Goal: Check status: Check status

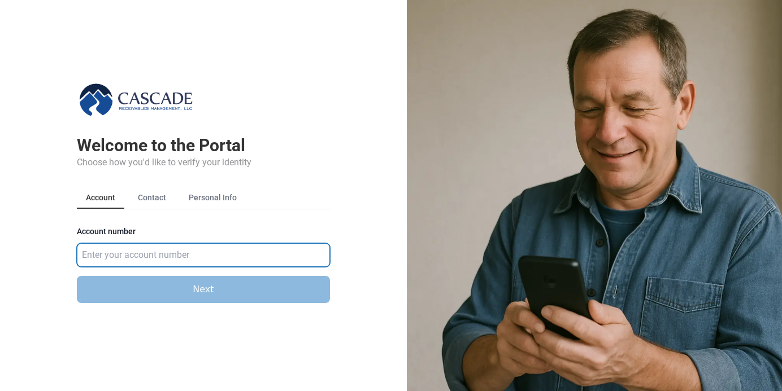
click at [163, 258] on input "Account number" at bounding box center [203, 255] width 253 height 24
type input "583921"
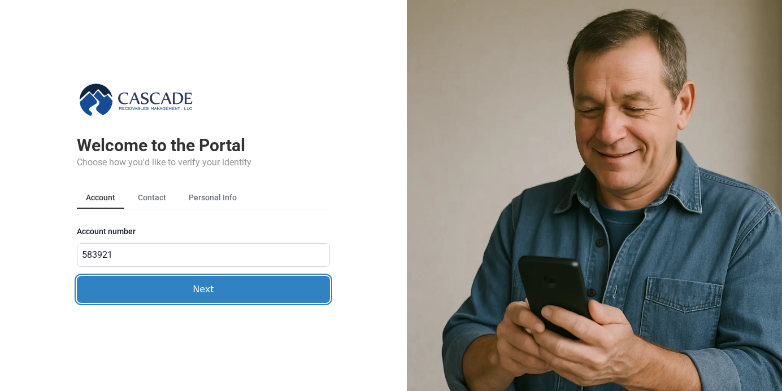
click at [131, 291] on button "Next" at bounding box center [203, 289] width 253 height 27
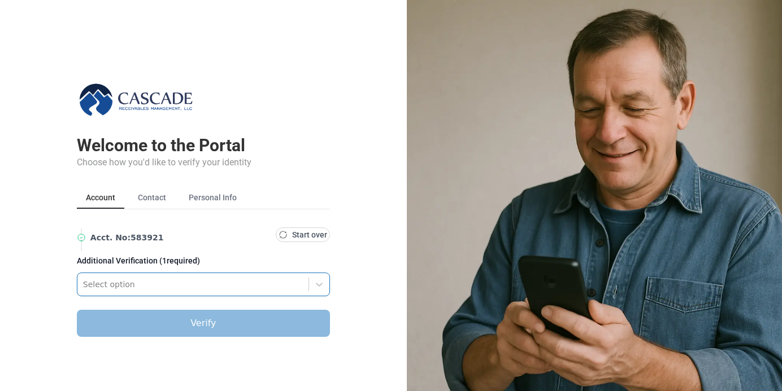
click at [149, 277] on div "Select option" at bounding box center [192, 285] width 231 height 18
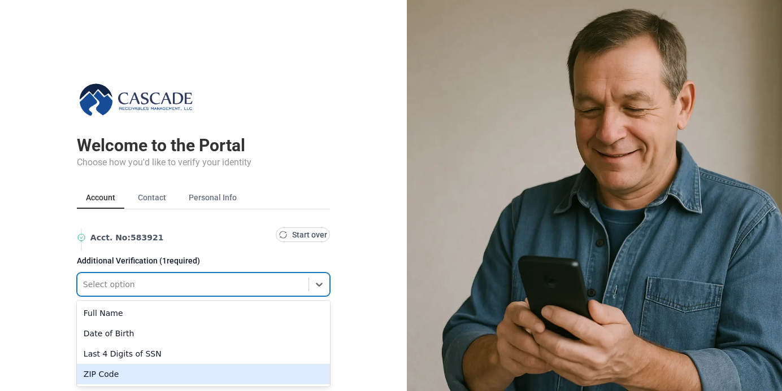
click at [97, 369] on div "ZIP Code" at bounding box center [203, 374] width 253 height 20
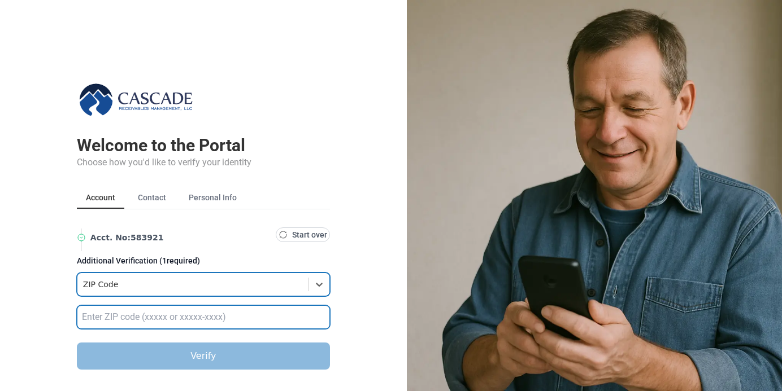
click at [102, 316] on input "text" at bounding box center [203, 318] width 253 height 24
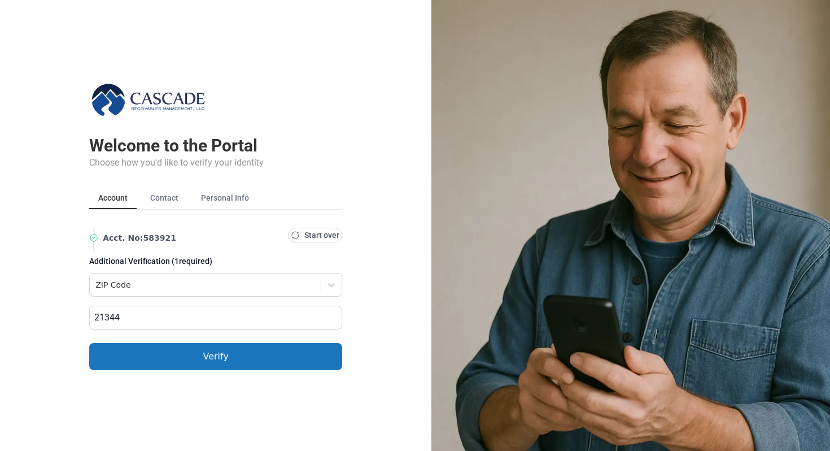
click at [534, 85] on img at bounding box center [630, 225] width 399 height 451
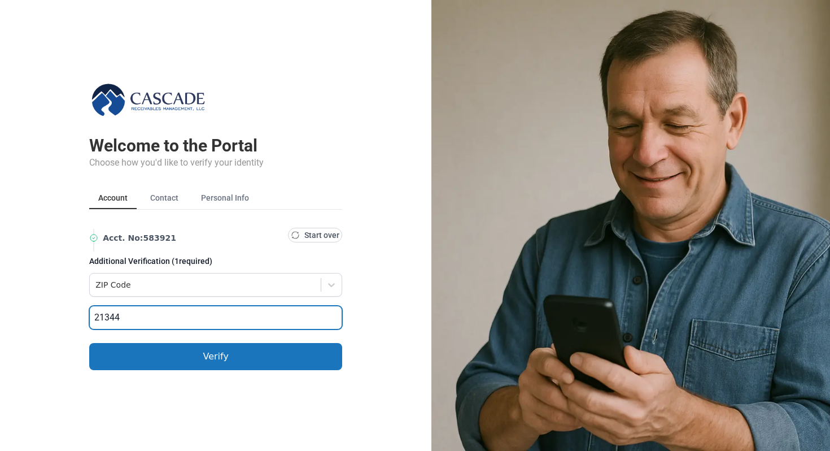
click at [251, 318] on input "21344" at bounding box center [215, 318] width 253 height 24
click at [223, 314] on input "21343" at bounding box center [215, 318] width 253 height 24
paste input "12345-4321"
click at [124, 321] on input "12345-4321" at bounding box center [215, 318] width 253 height 24
type input "12345"
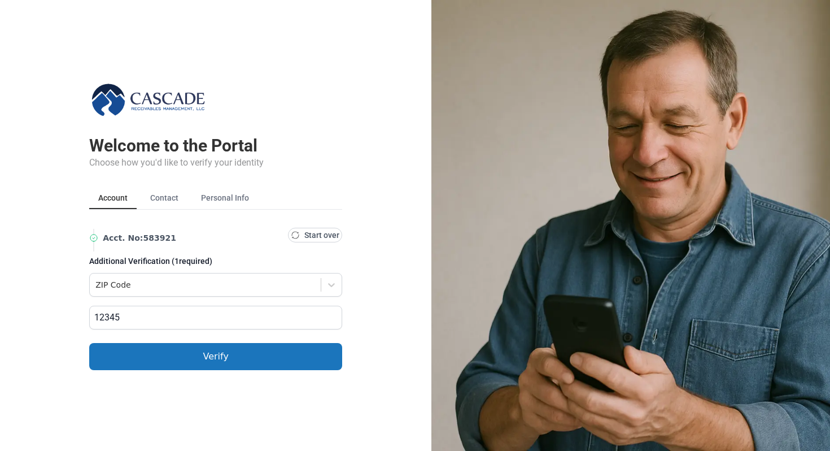
click at [644, 72] on img at bounding box center [630, 225] width 399 height 451
